Goal: Task Accomplishment & Management: Complete application form

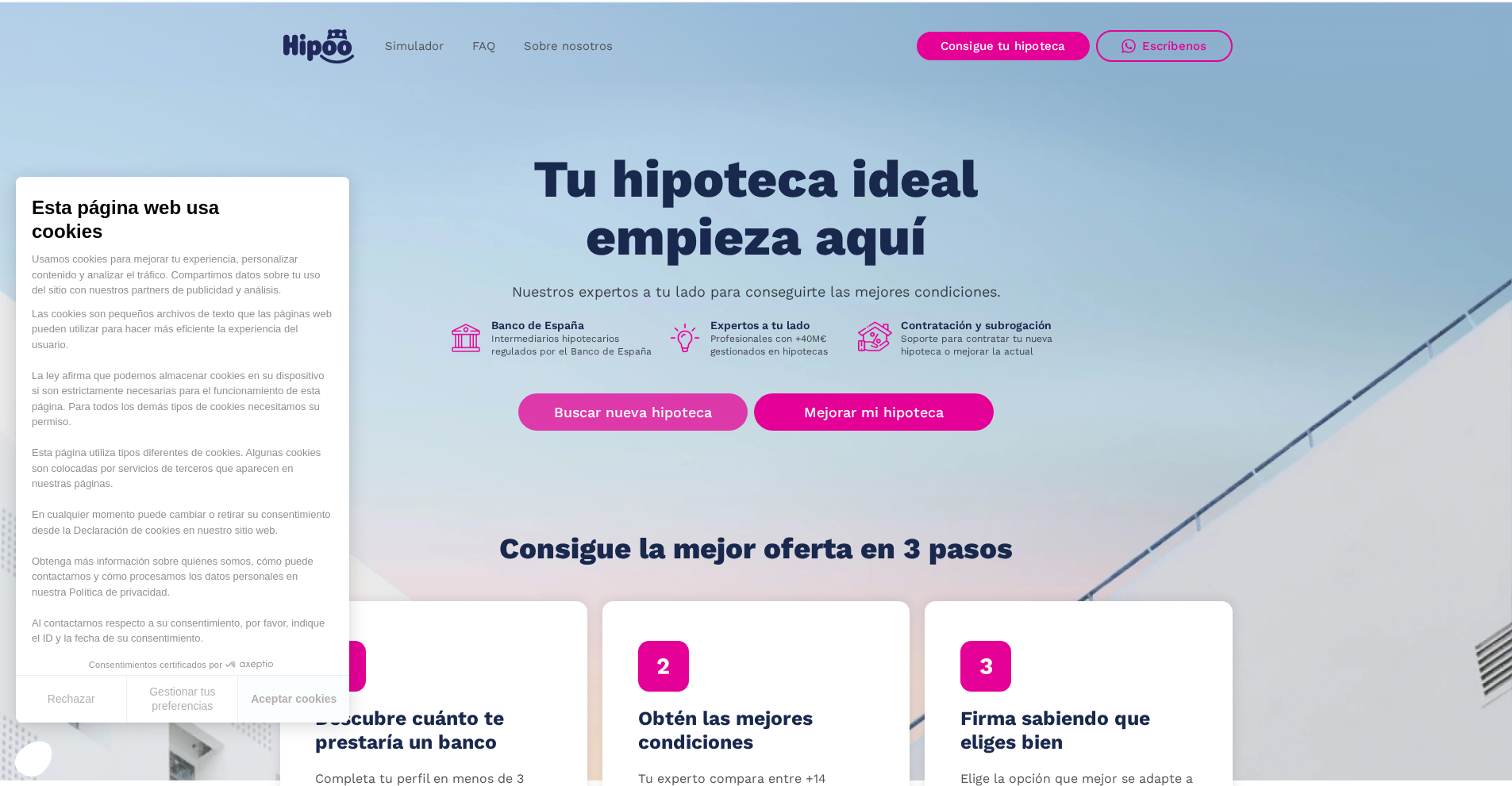
click at [650, 414] on link "Buscar nueva hipoteca" at bounding box center [633, 412] width 230 height 37
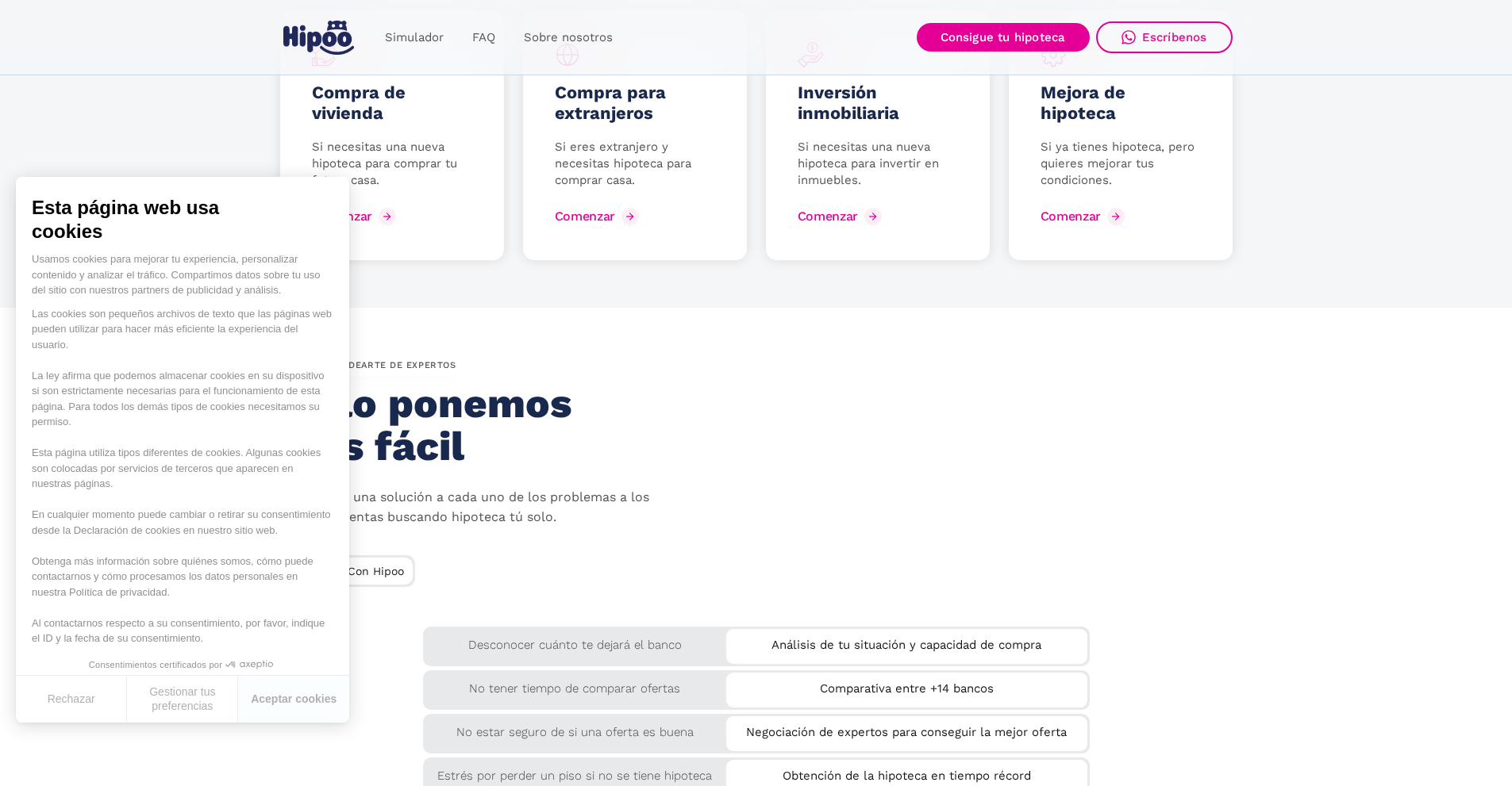
scroll to position [2222, 0]
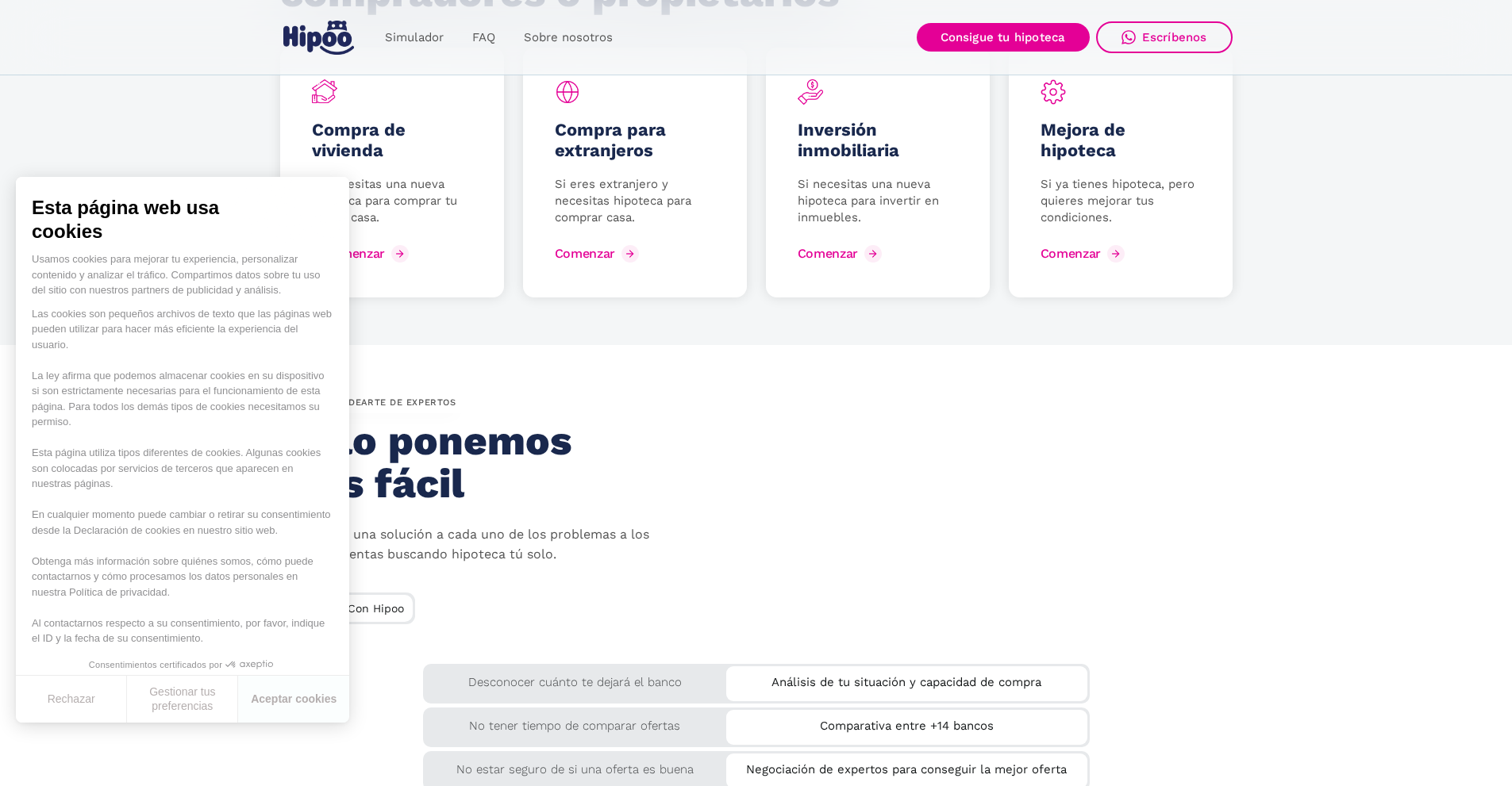
click at [373, 254] on div "Comenzar" at bounding box center [355, 253] width 61 height 15
